Goal: Task Accomplishment & Management: Complete application form

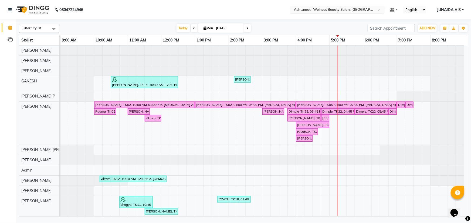
click at [366, 13] on ng-select "Select Location × Ashtamudi Welness Beauty Salon, [GEOGRAPHIC_DATA]" at bounding box center [337, 9] width 94 height 7
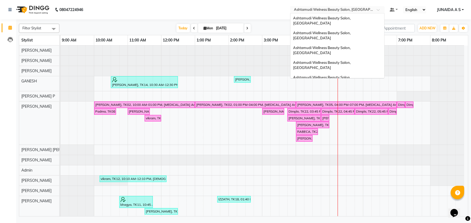
scroll to position [74, 0]
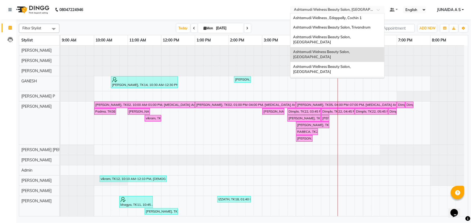
click at [367, 77] on div "Ashtamudi Wellness Beauty Salon, [GEOGRAPHIC_DATA]" at bounding box center [337, 84] width 94 height 15
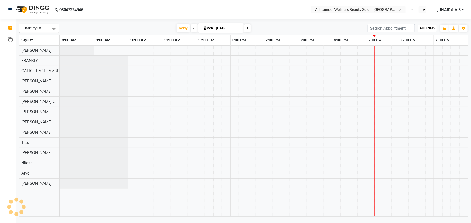
click at [427, 29] on span "ADD NEW" at bounding box center [427, 28] width 16 height 4
select select "en"
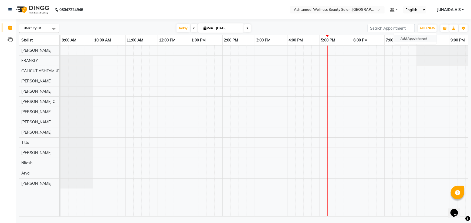
drag, startPoint x: 425, startPoint y: 38, endPoint x: 319, endPoint y: 64, distance: 110.2
click at [425, 38] on button "Add Appointment" at bounding box center [415, 38] width 43 height 7
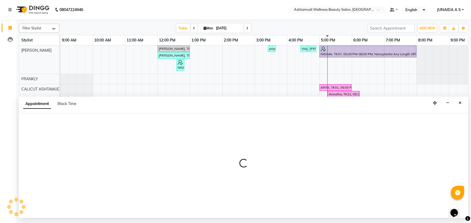
select select "tentative"
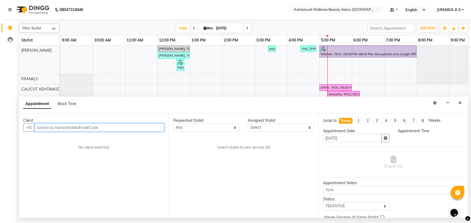
select select "600"
click at [112, 131] on input "text" at bounding box center [99, 128] width 130 height 8
paste input "9746405323"
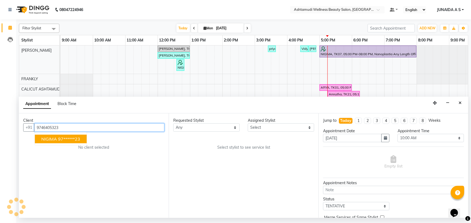
click at [73, 142] on button "NIGIMA 97******23" at bounding box center [61, 139] width 52 height 9
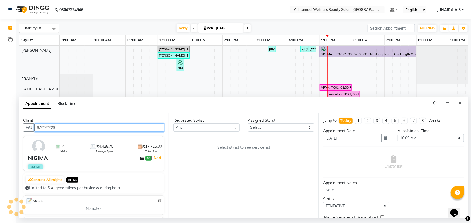
type input "97******23"
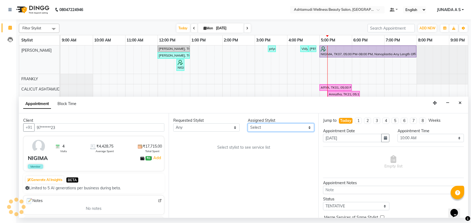
click at [266, 130] on select "Select Amala George AMBILI C ANJANA DAS ANKITHA Arya CALICUT ASHTAMUDI FRANKLY …" at bounding box center [281, 128] width 66 height 8
select select "27314"
click at [248, 124] on select "Select Amala George AMBILI C ANJANA DAS ANKITHA Arya CALICUT ASHTAMUDI FRANKLY …" at bounding box center [281, 128] width 66 height 8
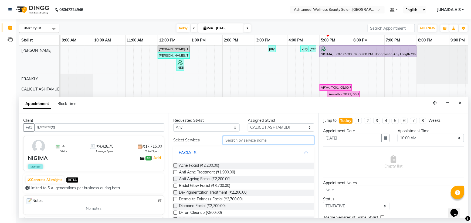
click at [250, 140] on input "text" at bounding box center [268, 140] width 91 height 8
click at [233, 142] on input "text" at bounding box center [268, 140] width 91 height 8
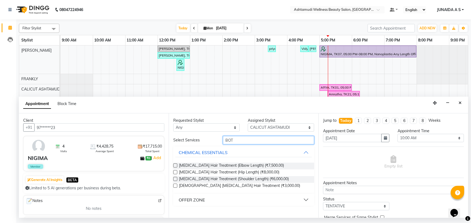
type input "BOT"
click at [202, 198] on div "OFFER ZONE" at bounding box center [192, 200] width 26 height 6
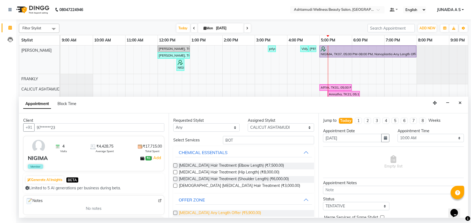
click at [198, 216] on span "[MEDICAL_DATA] Any Length Offer (₹5,900.00)" at bounding box center [220, 213] width 82 height 7
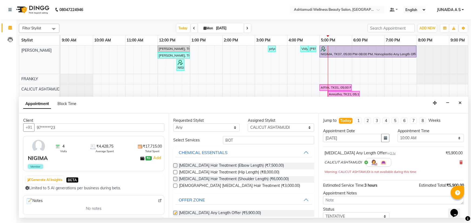
checkbox input "false"
click at [430, 138] on select "Select 10:00 AM 10:15 AM 10:30 AM 10:45 AM 11:00 AM 11:15 AM 11:30 AM 11:45 AM …" at bounding box center [430, 138] width 66 height 8
select select "1080"
click at [397, 134] on select "Select 10:00 AM 10:15 AM 10:30 AM 10:45 AM 11:00 AM 11:15 AM 11:30 AM 11:45 AM …" at bounding box center [430, 138] width 66 height 8
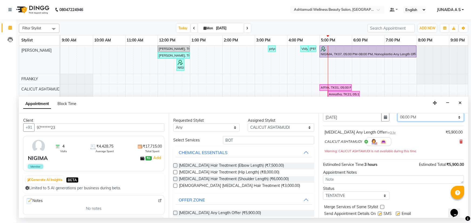
scroll to position [36, 0]
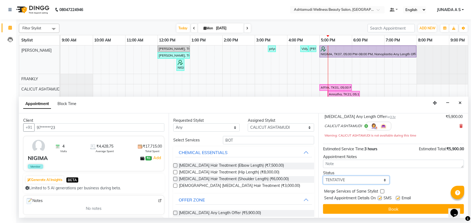
click at [350, 183] on select "Select TENTATIVE CONFIRM CHECK-IN UPCOMING" at bounding box center [356, 180] width 66 height 8
select select "confirm booking"
click at [323, 176] on select "Select TENTATIVE CONFIRM CHECK-IN UPCOMING" at bounding box center [356, 180] width 66 height 8
click at [339, 208] on button "Book" at bounding box center [393, 210] width 141 height 10
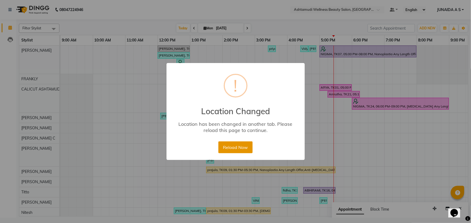
click at [237, 145] on button "Reload Now" at bounding box center [235, 148] width 34 height 12
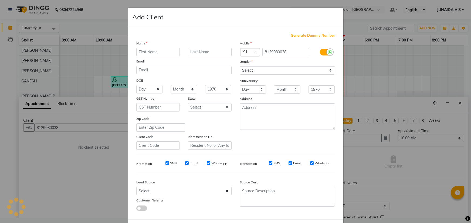
select select "600"
select select "tentative"
click at [370, 23] on ngb-modal-window "Add Client Generate Dummy Number Name Email DOB Day 01 02 03 04 05 06 07 08 09 …" at bounding box center [235, 111] width 471 height 223
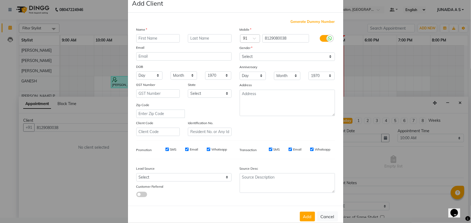
scroll to position [27, 0]
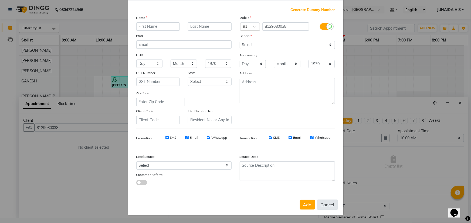
click at [325, 205] on button "Cancel" at bounding box center [327, 205] width 21 height 10
select select
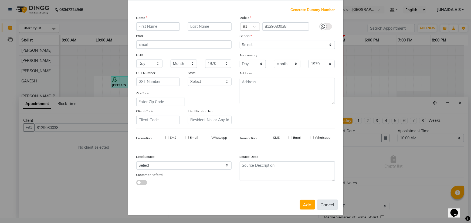
select select
checkbox input "false"
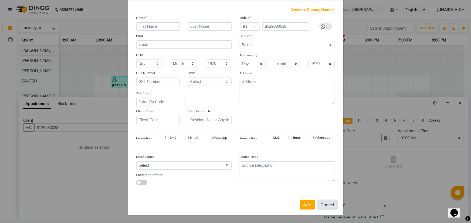
checkbox input "false"
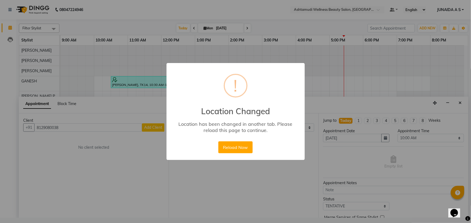
click at [362, 8] on div "× ! Location Changed Location has been changed in another tab. Please reload th…" at bounding box center [235, 111] width 471 height 223
click at [233, 145] on button "Reload Now" at bounding box center [235, 148] width 34 height 12
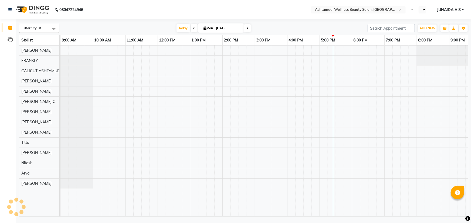
select select "en"
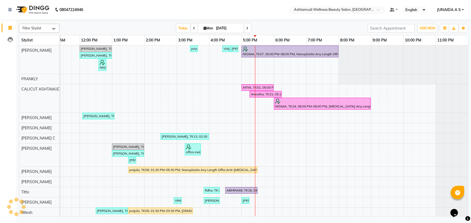
click at [356, 8] on input "text" at bounding box center [332, 10] width 78 height 5
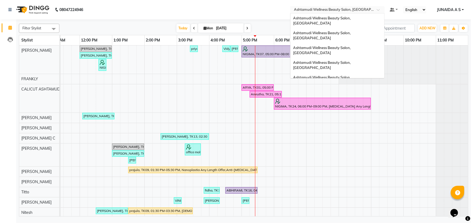
scroll to position [74, 0]
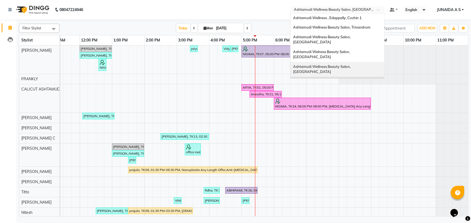
click at [364, 62] on div "Ashtamudi Wellness Beauty Salon, [GEOGRAPHIC_DATA]" at bounding box center [337, 69] width 94 height 15
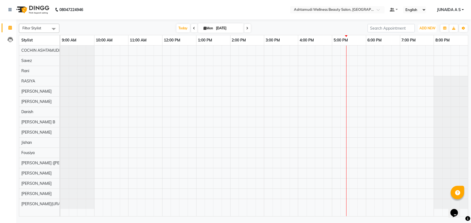
click at [424, 27] on span "ADD NEW" at bounding box center [427, 28] width 16 height 4
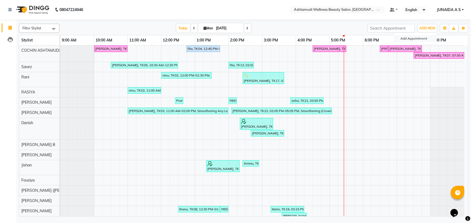
click at [423, 37] on button "Add Appointment" at bounding box center [415, 38] width 43 height 7
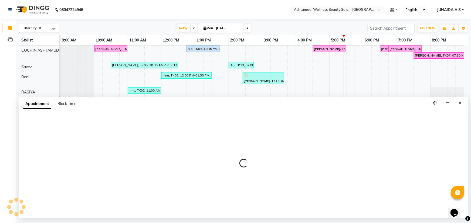
select select "600"
select select "tentative"
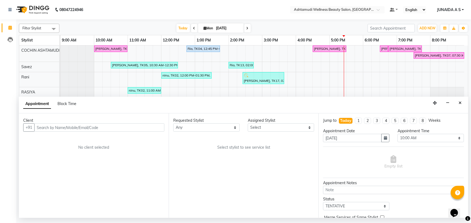
drag, startPoint x: 91, startPoint y: 122, endPoint x: 92, endPoint y: 133, distance: 10.6
click at [91, 124] on div "Client +91 No client selected" at bounding box center [94, 166] width 150 height 105
click at [94, 129] on input "text" at bounding box center [99, 128] width 130 height 8
paste input "90379 91324"
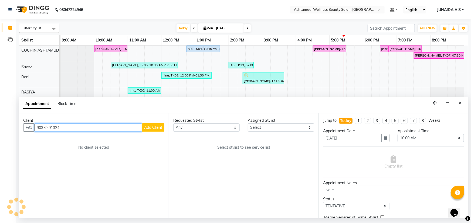
type input "90379 91324"
click at [153, 126] on span "Add Client" at bounding box center [153, 127] width 18 height 5
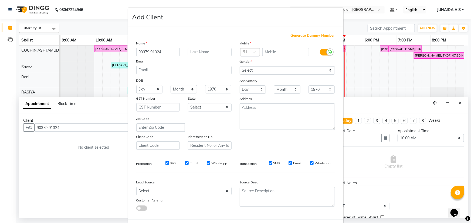
click at [51, 126] on ngb-modal-window "Add Client Generate Dummy Number Name 90379 91324 Email DOB Day 01 02 03 04 05 …" at bounding box center [235, 111] width 471 height 223
click at [94, 125] on ngb-modal-window "Add Client Generate Dummy Number Name 90379 91324 Email DOB Day 01 02 03 04 05 …" at bounding box center [235, 111] width 471 height 223
drag, startPoint x: 432, startPoint y: 98, endPoint x: 422, endPoint y: 94, distance: 10.9
click at [430, 96] on ngb-modal-window "Add Client Generate Dummy Number Name 90379 91324 Email DOB Day 01 02 03 04 05 …" at bounding box center [235, 111] width 471 height 223
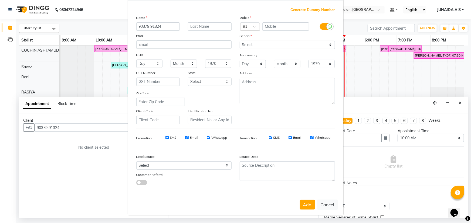
click at [328, 204] on button "Cancel" at bounding box center [327, 205] width 21 height 10
select select
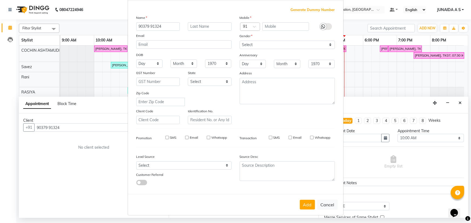
select select
checkbox input "false"
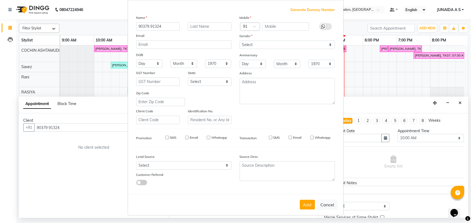
checkbox input "false"
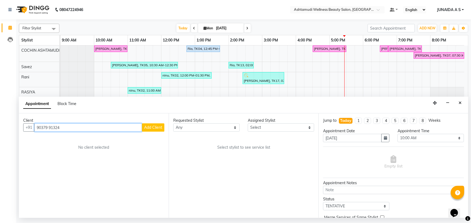
click at [50, 127] on input "90379 91324" at bounding box center [88, 128] width 108 height 8
type input "9037991324"
click at [157, 126] on span "Add Client" at bounding box center [153, 127] width 18 height 5
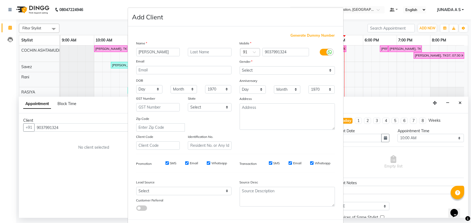
type input "[PERSON_NAME]"
click at [311, 70] on select "Select [DEMOGRAPHIC_DATA] [DEMOGRAPHIC_DATA] Other Prefer Not To Say" at bounding box center [287, 70] width 95 height 8
select select "[DEMOGRAPHIC_DATA]"
click at [240, 66] on select "Select [DEMOGRAPHIC_DATA] [DEMOGRAPHIC_DATA] Other Prefer Not To Say" at bounding box center [287, 70] width 95 height 8
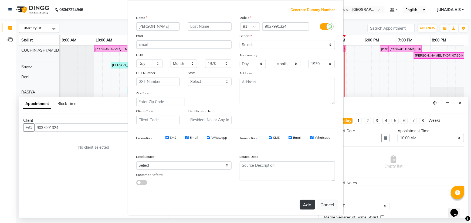
drag, startPoint x: 308, startPoint y: 203, endPoint x: 306, endPoint y: 200, distance: 3.9
click at [308, 203] on button "Add" at bounding box center [307, 205] width 15 height 10
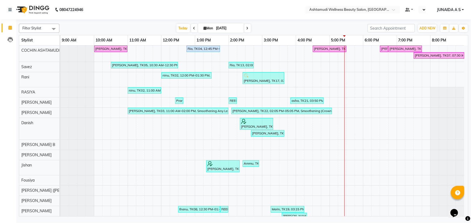
select select "en"
click at [423, 28] on span "ADD NEW" at bounding box center [427, 28] width 16 height 4
drag, startPoint x: 417, startPoint y: 37, endPoint x: 293, endPoint y: 70, distance: 128.4
click at [416, 38] on button "Add Appointment" at bounding box center [415, 38] width 43 height 7
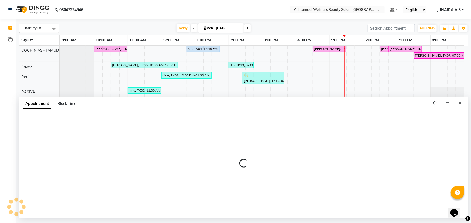
select select "600"
select select "tentative"
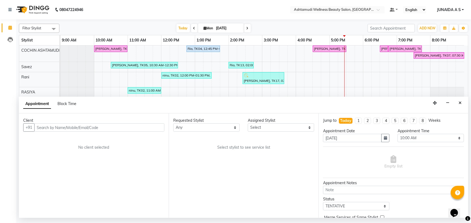
click at [103, 127] on input "text" at bounding box center [99, 128] width 130 height 8
click at [51, 126] on input "90379 91324" at bounding box center [88, 128] width 108 height 8
click at [51, 127] on input "90379 91324" at bounding box center [88, 128] width 108 height 8
type input "9037991324"
drag, startPoint x: 71, startPoint y: 127, endPoint x: 0, endPoint y: 126, distance: 71.5
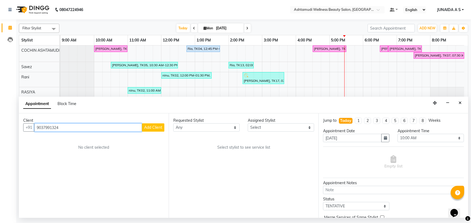
click at [0, 126] on app-home "08047224946 Select Location × Ashtamudi Wellness Beauty Salon, Cochin Default P…" at bounding box center [235, 109] width 471 height 218
click at [135, 128] on input "text" at bounding box center [99, 128] width 130 height 8
paste input "9037991324"
type input "9037991324"
click at [151, 125] on span "Add Client" at bounding box center [153, 127] width 18 height 5
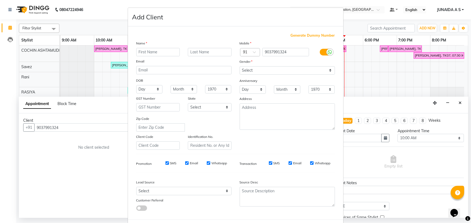
click at [155, 53] on input "text" at bounding box center [158, 52] width 44 height 8
type input "[PERSON_NAME]"
click at [260, 66] on select "Select [DEMOGRAPHIC_DATA] [DEMOGRAPHIC_DATA] Other Prefer Not To Say" at bounding box center [287, 70] width 95 height 8
select select "[DEMOGRAPHIC_DATA]"
click at [240, 66] on select "Select [DEMOGRAPHIC_DATA] [DEMOGRAPHIC_DATA] Other Prefer Not To Say" at bounding box center [287, 70] width 95 height 8
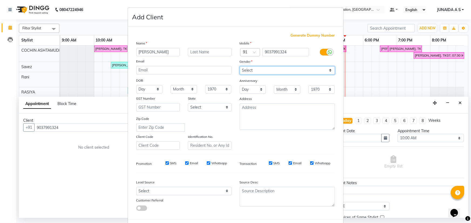
scroll to position [27, 0]
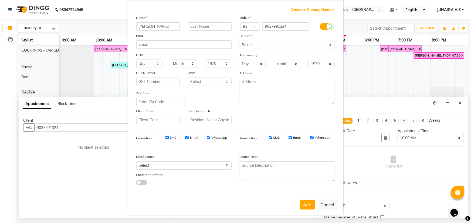
click at [303, 205] on button "Add" at bounding box center [307, 205] width 15 height 10
type input "90******24"
select select
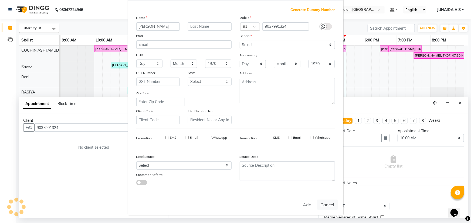
select select
checkbox input "false"
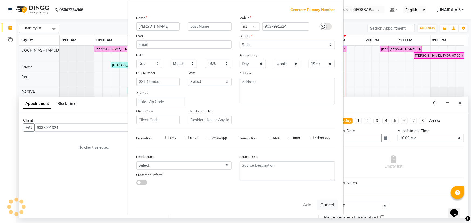
checkbox input "false"
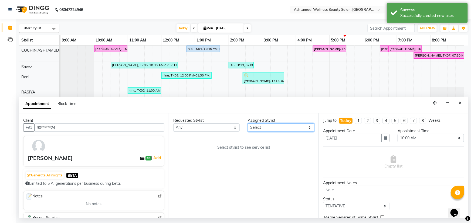
click at [257, 126] on select "Select [PERSON_NAME](URAJ) [PERSON_NAME] [DEMOGRAPHIC_DATA] [PERSON_NAME] ([PER…" at bounding box center [281, 128] width 66 height 8
select select "27313"
click at [248, 124] on select "Select [PERSON_NAME](URAJ) [PERSON_NAME] [DEMOGRAPHIC_DATA] [PERSON_NAME] ([PER…" at bounding box center [281, 128] width 66 height 8
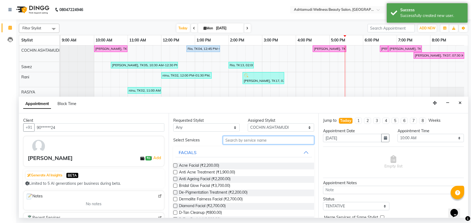
click at [246, 138] on input "text" at bounding box center [268, 140] width 91 height 8
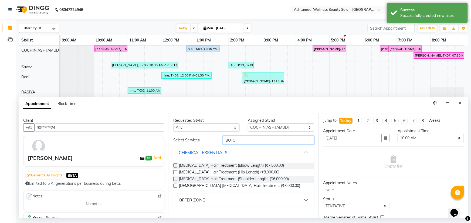
type input "BOTO"
click at [213, 202] on button "OFFER ZONE" at bounding box center [243, 200] width 137 height 10
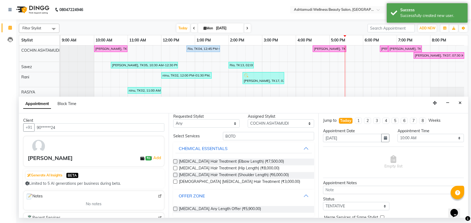
scroll to position [7, 0]
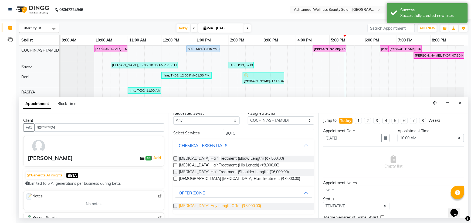
drag, startPoint x: 227, startPoint y: 208, endPoint x: 278, endPoint y: 189, distance: 54.5
click at [227, 208] on span "[MEDICAL_DATA] Any Length Offer (₹5,900.00)" at bounding box center [220, 206] width 82 height 7
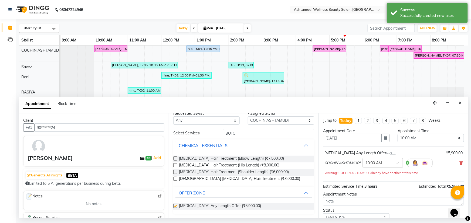
checkbox input "false"
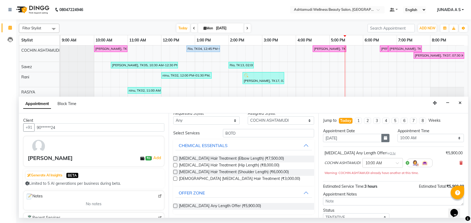
click at [383, 141] on button "button" at bounding box center [385, 138] width 8 height 8
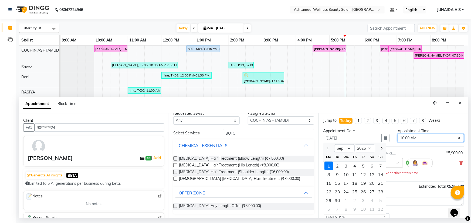
click at [435, 137] on select "Select 10:00 AM 10:15 AM 10:30 AM 10:45 AM 11:00 AM 11:15 AM 11:30 AM 11:45 AM …" at bounding box center [430, 138] width 66 height 8
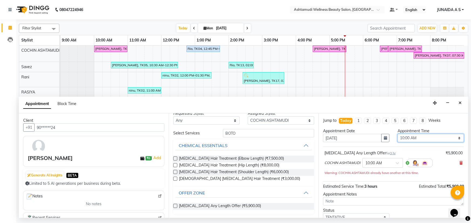
click at [406, 139] on select "Select 10:00 AM 10:15 AM 10:30 AM 10:45 AM 11:00 AM 11:15 AM 11:30 AM 11:45 AM …" at bounding box center [430, 138] width 66 height 8
select select "900"
click at [397, 134] on select "Select 10:00 AM 10:15 AM 10:30 AM 10:45 AM 11:00 AM 11:15 AM 11:30 AM 11:45 AM …" at bounding box center [430, 138] width 66 height 8
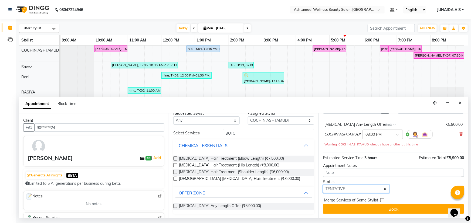
click at [355, 189] on select "Select TENTATIVE CONFIRM CHECK-IN UPCOMING" at bounding box center [356, 189] width 66 height 8
select select "confirm booking"
click at [323, 185] on select "Select TENTATIVE CONFIRM CHECK-IN UPCOMING" at bounding box center [356, 189] width 66 height 8
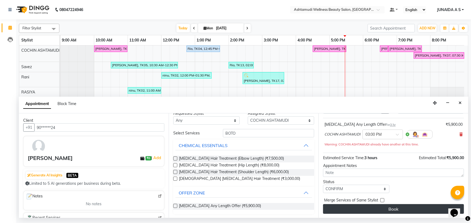
click at [340, 207] on button "Book" at bounding box center [393, 210] width 141 height 10
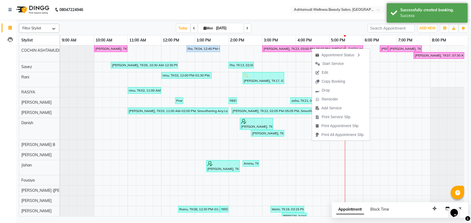
click at [335, 73] on button "Edit" at bounding box center [341, 72] width 58 height 9
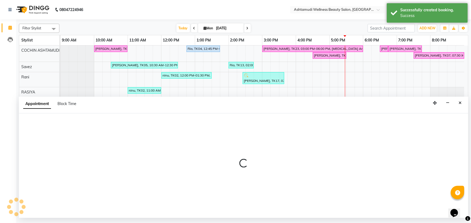
select select "tentative"
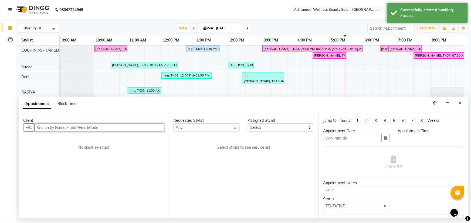
type input "[DATE]"
select select "confirm booking"
select select "27313"
select select "900"
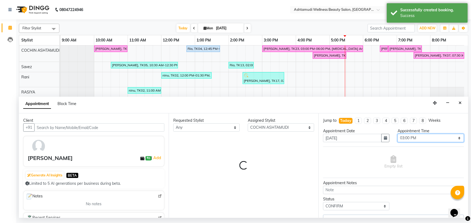
click at [409, 139] on select "Select 10:00 AM 10:15 AM 10:30 AM 10:45 AM 11:00 AM 11:15 AM 11:30 AM 11:45 AM …" at bounding box center [430, 138] width 66 height 8
select select "2008"
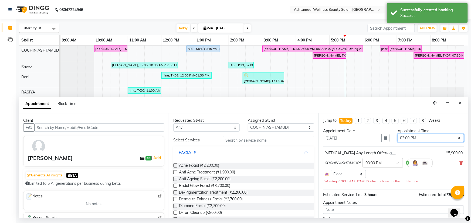
select select "1140"
click at [397, 134] on select "Select 10:00 AM 10:15 AM 10:30 AM 10:45 AM 11:00 AM 11:15 AM 11:30 AM 11:45 AM …" at bounding box center [430, 138] width 66 height 8
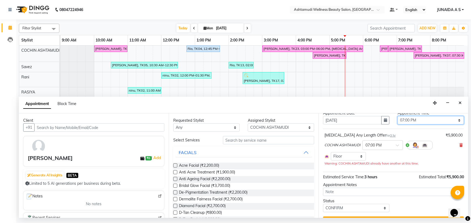
scroll to position [30, 0]
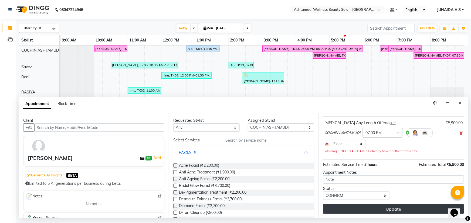
click at [371, 208] on button "Update" at bounding box center [393, 210] width 141 height 10
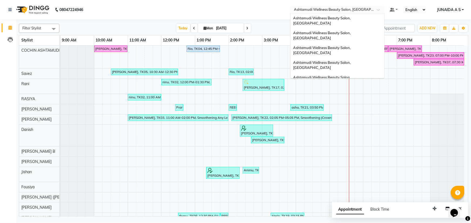
click at [347, 11] on input "text" at bounding box center [332, 10] width 78 height 5
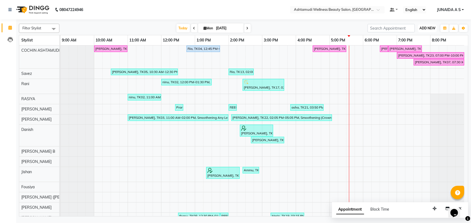
click at [428, 29] on span "ADD NEW" at bounding box center [427, 28] width 16 height 4
click at [428, 37] on button "Add Appointment" at bounding box center [415, 38] width 43 height 7
select select "tentative"
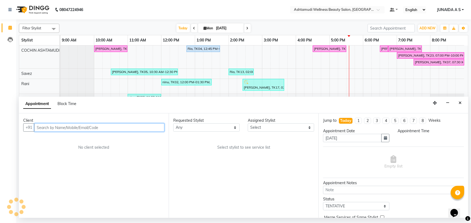
select select "600"
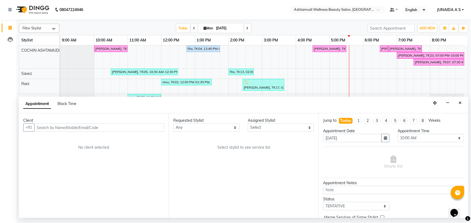
click at [278, 136] on div "Requested Stylist Any [PERSON_NAME](URAJ) [PERSON_NAME] COCHIN ASHTAMUDI Danish…" at bounding box center [244, 166] width 150 height 105
click at [281, 127] on select "Select [PERSON_NAME](URAJ) [PERSON_NAME] [DEMOGRAPHIC_DATA] [PERSON_NAME] ([PER…" at bounding box center [281, 128] width 66 height 8
select select "27313"
click at [248, 124] on select "Select [PERSON_NAME](URAJ) [PERSON_NAME] [DEMOGRAPHIC_DATA] [PERSON_NAME] ([PER…" at bounding box center [281, 128] width 66 height 8
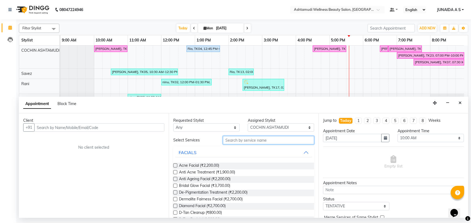
click at [229, 139] on input "text" at bounding box center [268, 140] width 91 height 8
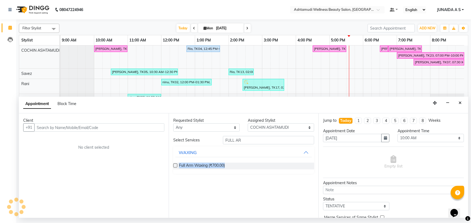
drag, startPoint x: 178, startPoint y: 166, endPoint x: 226, endPoint y: 166, distance: 48.0
click at [226, 166] on div "Full Arm Waxing (₹700.00)" at bounding box center [243, 166] width 141 height 7
copy span "Full Arm Waxing (₹700.00)"
click at [235, 140] on input "FULL AR" at bounding box center [268, 140] width 91 height 8
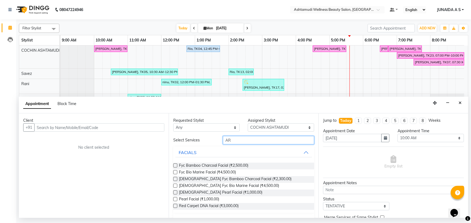
click at [234, 141] on input "AR" at bounding box center [268, 140] width 91 height 8
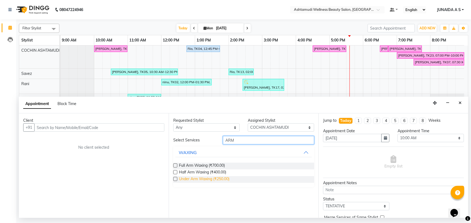
type input "ARM"
drag, startPoint x: 180, startPoint y: 180, endPoint x: 231, endPoint y: 179, distance: 51.0
click at [231, 179] on div "Under Arm Waxing (₹250.00)" at bounding box center [243, 179] width 141 height 7
drag, startPoint x: 231, startPoint y: 179, endPoint x: 230, endPoint y: 170, distance: 9.2
click at [230, 170] on div "Half Arm Waxing (₹400.00)" at bounding box center [243, 173] width 141 height 7
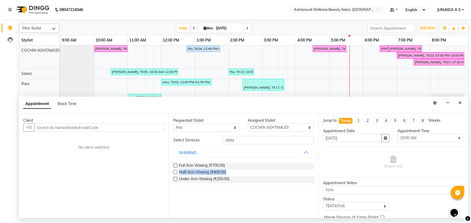
copy span "Half Arm Waxing (₹400.00)"
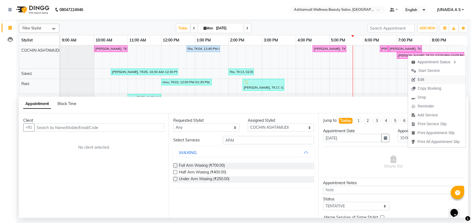
click at [417, 79] on span "Edit" at bounding box center [417, 79] width 19 height 9
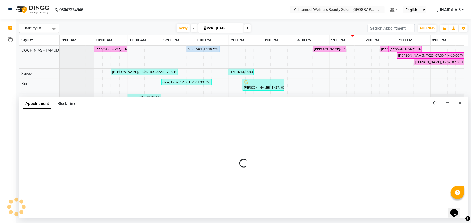
select select "tentative"
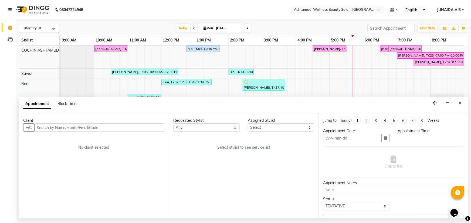
type input "[DATE]"
select select "confirm booking"
select select "1140"
select select "27313"
select select "2008"
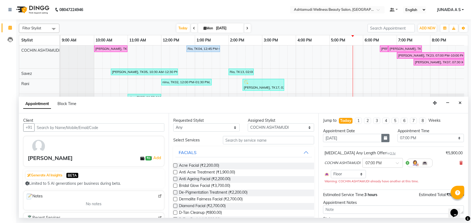
click at [384, 137] on icon "button" at bounding box center [385, 138] width 3 height 4
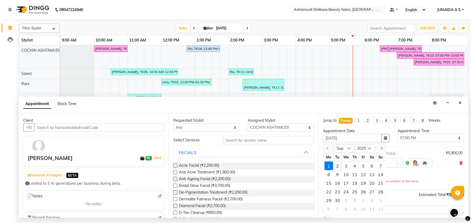
click at [340, 168] on div "2" at bounding box center [337, 166] width 9 height 9
type input "02-09-2025"
select select "1140"
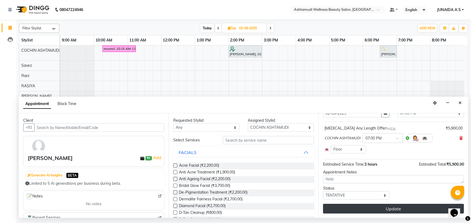
scroll to position [25, 0]
click at [345, 210] on button "Update" at bounding box center [393, 210] width 141 height 10
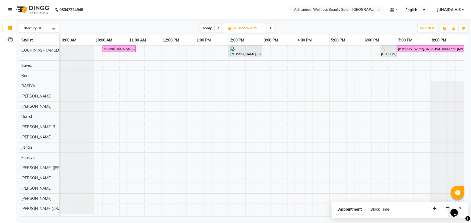
scroll to position [0, 0]
click at [426, 27] on span "ADD NEW" at bounding box center [427, 28] width 16 height 4
drag, startPoint x: 420, startPoint y: 37, endPoint x: 291, endPoint y: 94, distance: 141.2
click at [420, 37] on button "Add Appointment" at bounding box center [415, 38] width 43 height 7
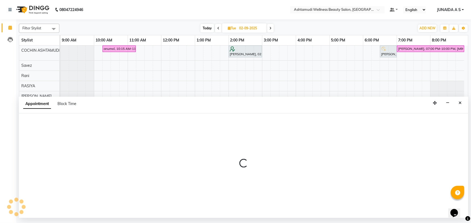
select select "600"
select select "tentative"
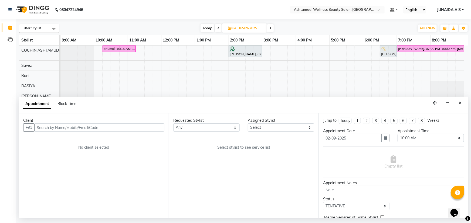
click at [80, 124] on input "text" at bounding box center [99, 128] width 130 height 8
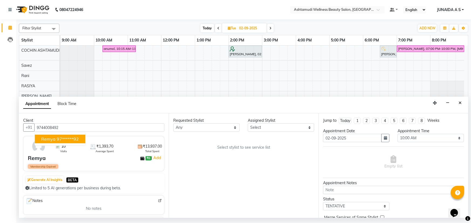
click at [62, 139] on ngb-highlight "97******92" at bounding box center [68, 139] width 22 height 5
type input "97******92"
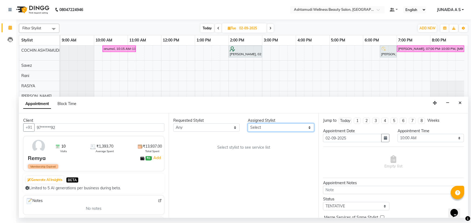
click at [277, 128] on select "Select [PERSON_NAME](URAJ) [PERSON_NAME] [DEMOGRAPHIC_DATA] [PERSON_NAME] ([PER…" at bounding box center [281, 128] width 66 height 8
select select "27313"
click at [248, 124] on select "Select [PERSON_NAME](URAJ) [PERSON_NAME] [DEMOGRAPHIC_DATA] [PERSON_NAME] ([PER…" at bounding box center [281, 128] width 66 height 8
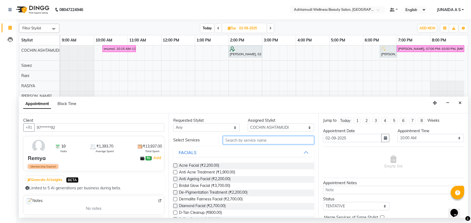
click at [228, 142] on input "text" at bounding box center [268, 140] width 91 height 8
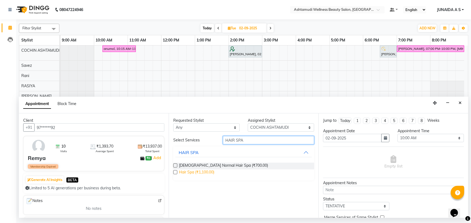
type input "HAIR SPA"
click at [207, 173] on span "Hair Spa (₹1,100.00)" at bounding box center [196, 173] width 35 height 7
checkbox input "false"
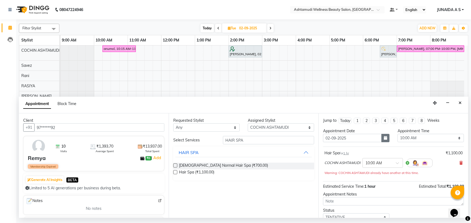
click at [384, 136] on icon "button" at bounding box center [385, 138] width 3 height 4
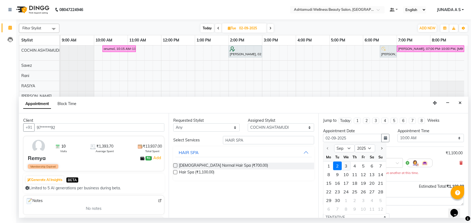
click at [345, 163] on div "3" at bounding box center [346, 166] width 9 height 9
type input "[DATE]"
select select "600"
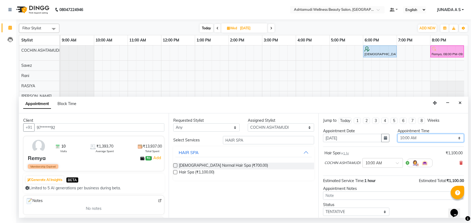
click at [421, 139] on select "Select 10:00 AM 10:15 AM 10:30 AM 10:45 AM 11:00 AM 11:15 AM 11:30 AM 11:45 AM …" at bounding box center [430, 138] width 66 height 8
click at [397, 134] on select "Select 10:00 AM 10:15 AM 10:30 AM 10:45 AM 11:00 AM 11:15 AM 11:30 AM 11:45 AM …" at bounding box center [430, 138] width 66 height 8
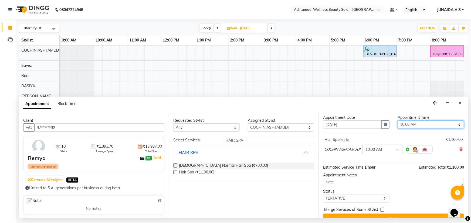
scroll to position [23, 0]
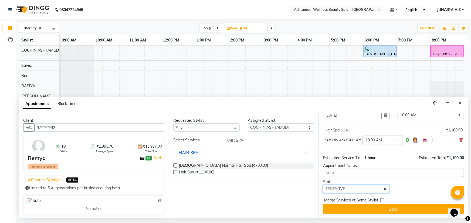
click at [355, 189] on select "Select TENTATIVE CONFIRM UPCOMING" at bounding box center [356, 189] width 66 height 8
select select "confirm booking"
click at [323, 185] on select "Select TENTATIVE CONFIRM UPCOMING" at bounding box center [356, 189] width 66 height 8
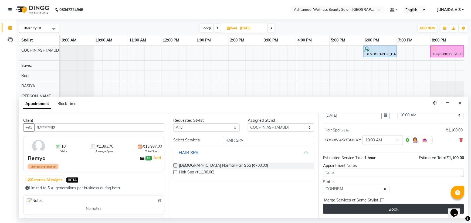
click at [346, 209] on button "Book" at bounding box center [393, 210] width 141 height 10
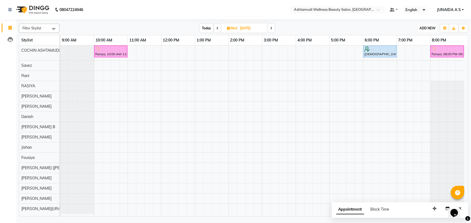
click at [425, 29] on span "ADD NEW" at bounding box center [427, 28] width 16 height 4
click at [411, 37] on button "Add Appointment" at bounding box center [415, 38] width 43 height 7
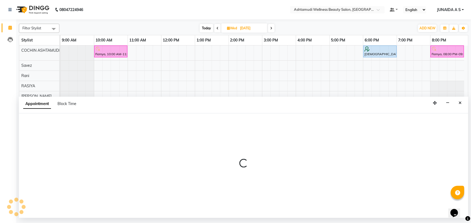
select select "600"
select select "tentative"
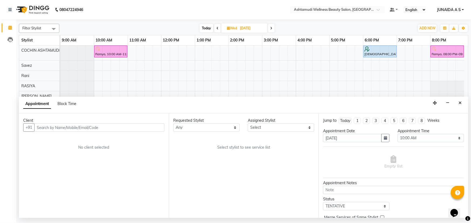
click at [75, 126] on input "text" at bounding box center [99, 128] width 130 height 8
type input "7025418721"
drag, startPoint x: 111, startPoint y: 129, endPoint x: 0, endPoint y: 122, distance: 110.9
click at [0, 122] on app-home "08047224946 Select Location × Ashtamudi Wellness Beauty Salon, Cochin Default P…" at bounding box center [235, 109] width 471 height 218
paste input "8848179828"
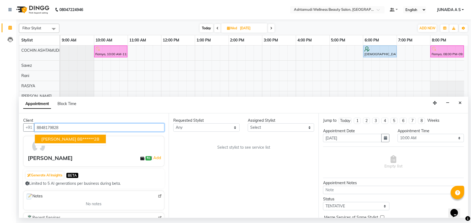
type input "8848179828"
drag, startPoint x: 109, startPoint y: 127, endPoint x: 7, endPoint y: 134, distance: 102.3
click at [7, 134] on app-home "08047224946 Select Location × Ashtamudi Wellness Beauty Salon, Cochin Default P…" at bounding box center [235, 109] width 471 height 218
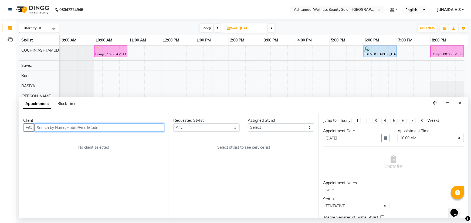
paste input "17510198332"
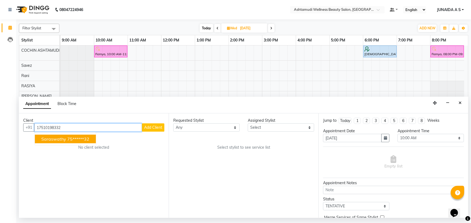
click at [40, 127] on input "17510198332" at bounding box center [88, 128] width 108 height 8
type input "17510198332"
drag, startPoint x: 92, startPoint y: 131, endPoint x: 0, endPoint y: 134, distance: 92.0
click at [0, 134] on app-home "08047224946 Select Location × Ashtamudi Wellness Beauty Salon, Cochin Default P…" at bounding box center [235, 109] width 471 height 218
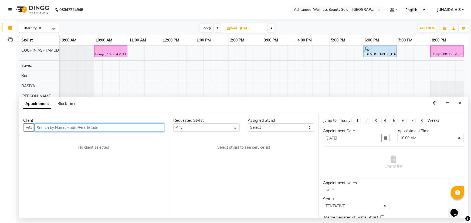
paste input "6238268570"
type input "6238268570"
drag, startPoint x: 102, startPoint y: 124, endPoint x: 29, endPoint y: 125, distance: 72.6
click at [29, 125] on div "[PHONE_NUMBER] Add Client" at bounding box center [93, 128] width 141 height 8
paste input "7510984489"
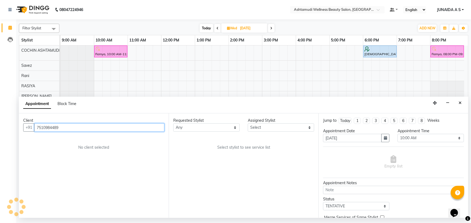
type input "7510984489"
